Goal: Information Seeking & Learning: Find specific fact

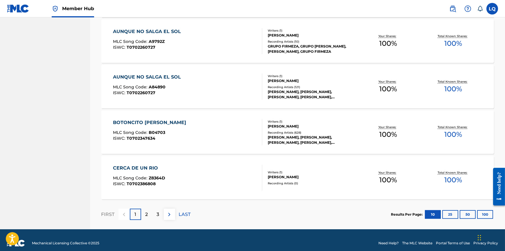
scroll to position [412, 0]
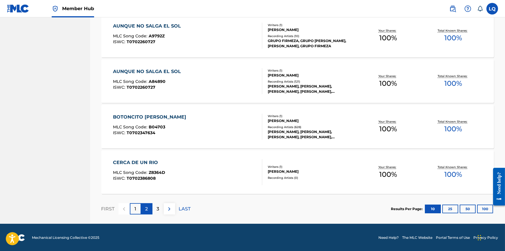
click at [148, 210] on div "2" at bounding box center [146, 208] width 11 height 11
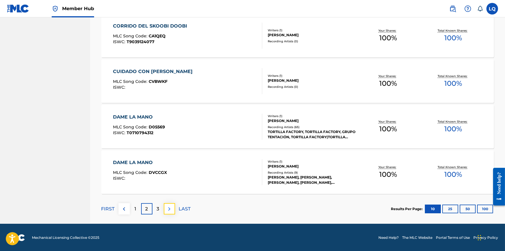
click at [170, 208] on img at bounding box center [169, 209] width 7 height 7
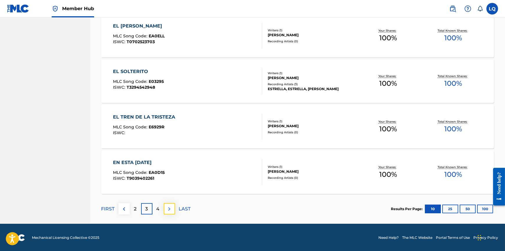
click at [169, 208] on img at bounding box center [169, 209] width 7 height 7
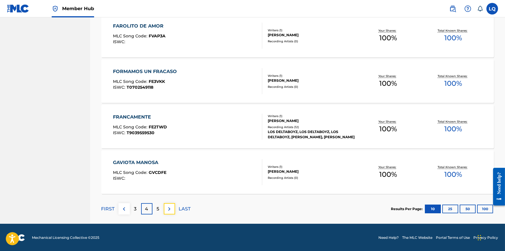
click at [169, 208] on img at bounding box center [169, 209] width 7 height 7
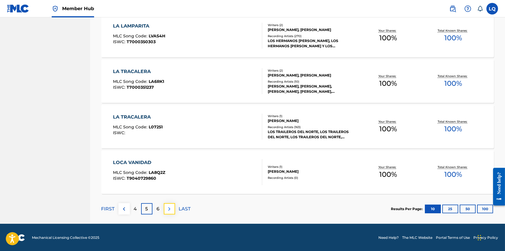
click at [168, 210] on img at bounding box center [169, 209] width 7 height 7
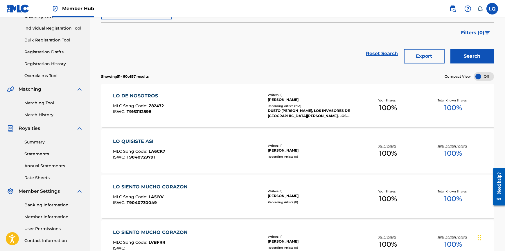
scroll to position [43, 0]
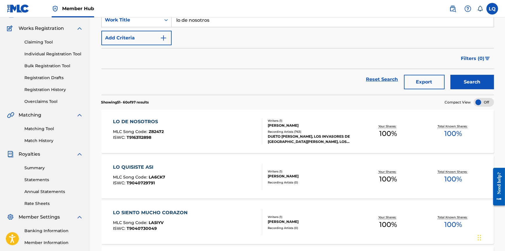
click at [293, 138] on div "DUETO [PERSON_NAME], LOS INVASORES DE [GEOGRAPHIC_DATA][PERSON_NAME], LOS INVAS…" at bounding box center [312, 139] width 88 height 10
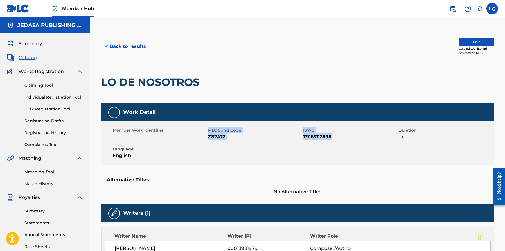
drag, startPoint x: 337, startPoint y: 137, endPoint x: 210, endPoint y: 131, distance: 127.6
click at [210, 131] on div "Member Work Identifier -- MLC Song Code Z82472 ISWC T9163112898 Duration --:-- …" at bounding box center [297, 144] width 392 height 44
copy div "MLC Song Code Z82472 ISWC T9163112898"
click at [351, 156] on div "Member Work Identifier -- MLC Song Code Z82472 ISWC T9163112898 Duration --:-- …" at bounding box center [297, 144] width 392 height 44
click at [491, 7] on label at bounding box center [492, 9] width 12 height 12
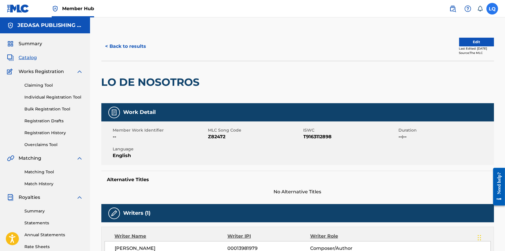
click at [492, 9] on input "LQ [PERSON_NAME] [EMAIL_ADDRESS][DOMAIN_NAME] Notification Preferences Profile …" at bounding box center [492, 9] width 0 height 0
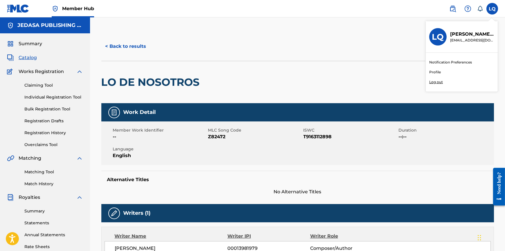
click at [435, 82] on p "Log out" at bounding box center [436, 82] width 14 height 5
click at [492, 9] on input "LQ [PERSON_NAME] [EMAIL_ADDRESS][DOMAIN_NAME] Notification Preferences Profile …" at bounding box center [492, 9] width 0 height 0
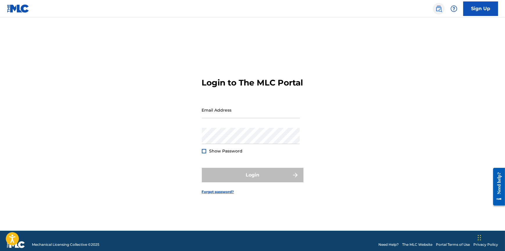
click at [438, 8] on img at bounding box center [438, 8] width 7 height 7
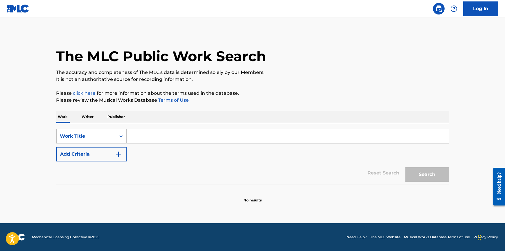
click at [152, 136] on input "Search Form" at bounding box center [288, 136] width 322 height 14
click at [146, 139] on input "Search Form" at bounding box center [288, 136] width 322 height 14
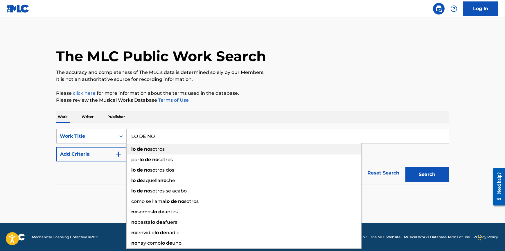
click at [151, 148] on span "sotros" at bounding box center [157, 150] width 15 height 6
type input "lo de nosotros"
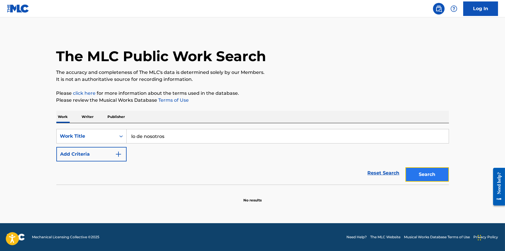
click at [427, 171] on button "Search" at bounding box center [427, 174] width 44 height 15
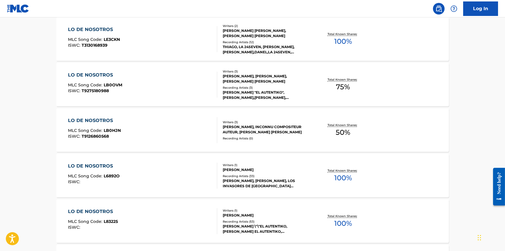
scroll to position [237, 0]
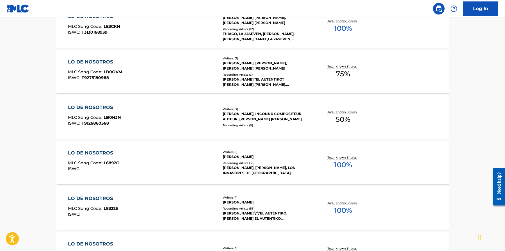
click at [246, 158] on div "[PERSON_NAME]" at bounding box center [267, 156] width 88 height 5
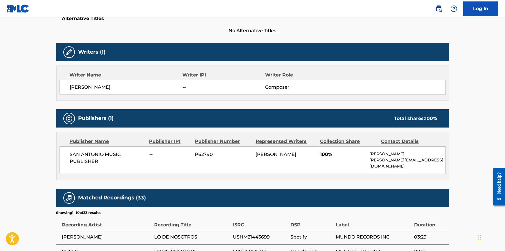
scroll to position [185, 0]
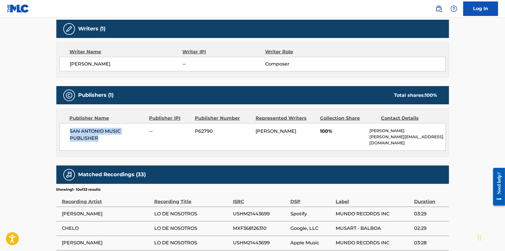
drag, startPoint x: 107, startPoint y: 139, endPoint x: 68, endPoint y: 131, distance: 40.4
click at [68, 131] on div "SAN ANTONIO MUSIC PUBLISHER -- P62790 [PERSON_NAME] 100% [PERSON_NAME] [PERSON_…" at bounding box center [253, 137] width 386 height 28
copy span "SAN ANTONIO MUSIC PUBLISHER"
click at [135, 138] on span "SAN ANTONIO MUSIC PUBLISHER" at bounding box center [107, 135] width 75 height 14
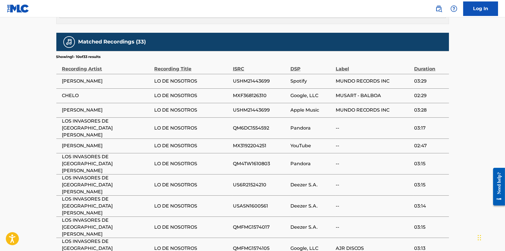
scroll to position [343, 0]
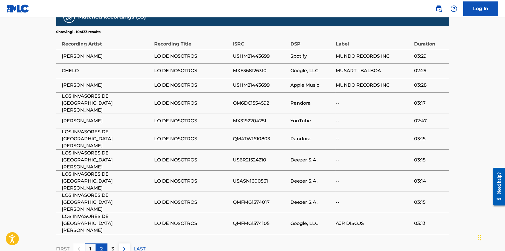
click at [99, 244] on div "2" at bounding box center [101, 249] width 11 height 11
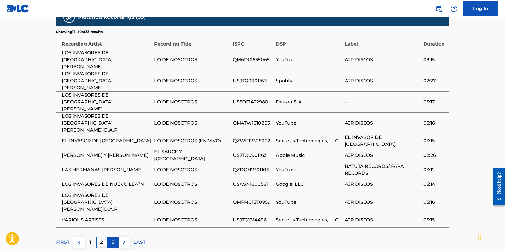
click at [113, 239] on p "3" at bounding box center [113, 242] width 3 height 7
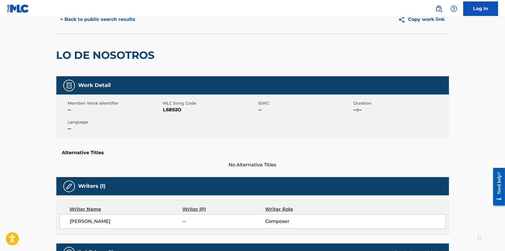
scroll to position [0, 0]
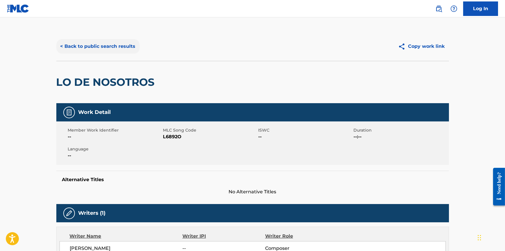
click at [68, 46] on button "< Back to public search results" at bounding box center [97, 46] width 83 height 15
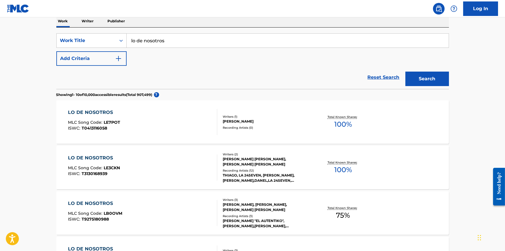
scroll to position [94, 0]
